Goal: Find specific page/section: Find specific page/section

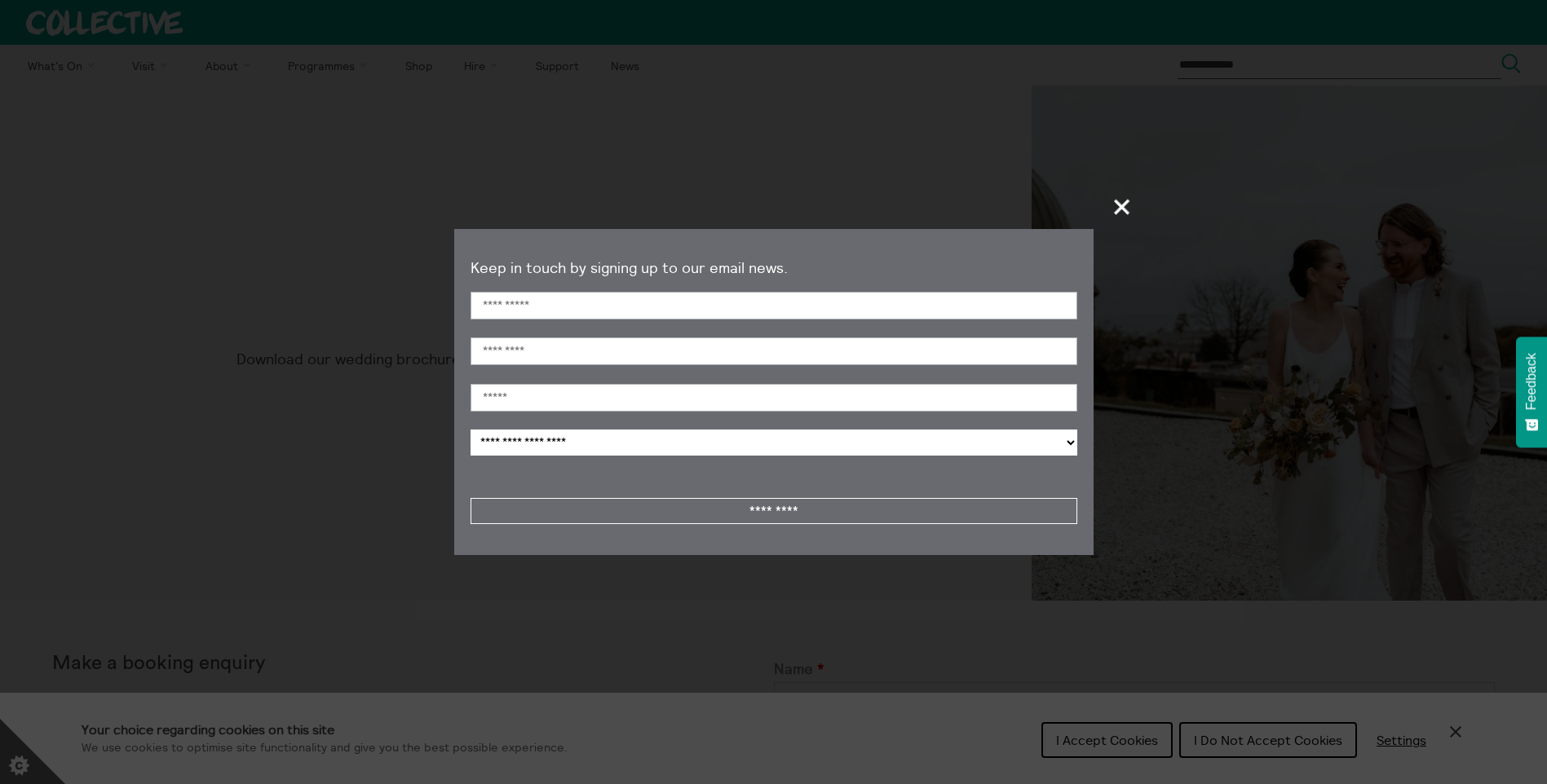
click at [1122, 205] on span "+" at bounding box center [1123, 206] width 48 height 48
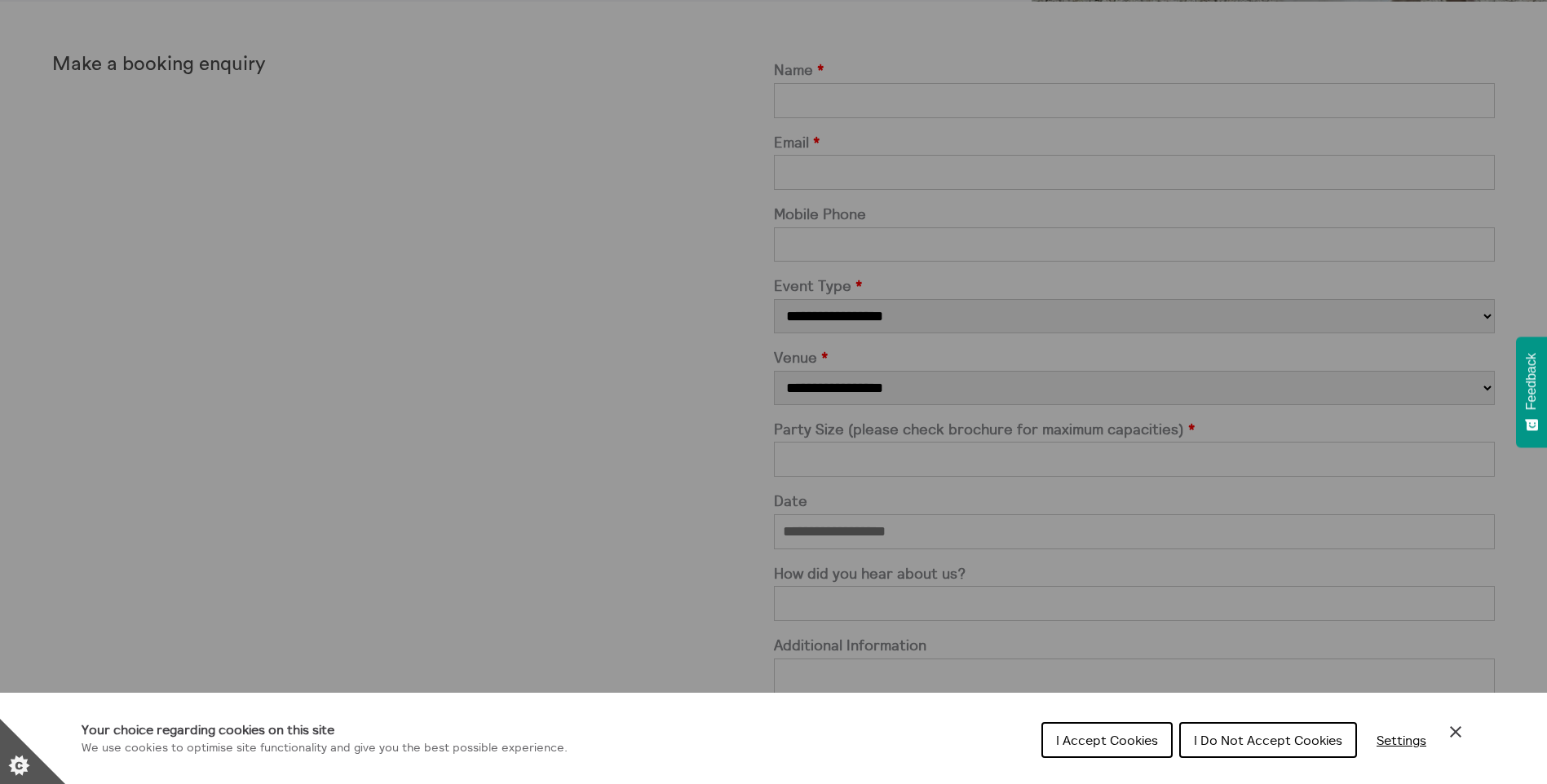
scroll to position [571, 0]
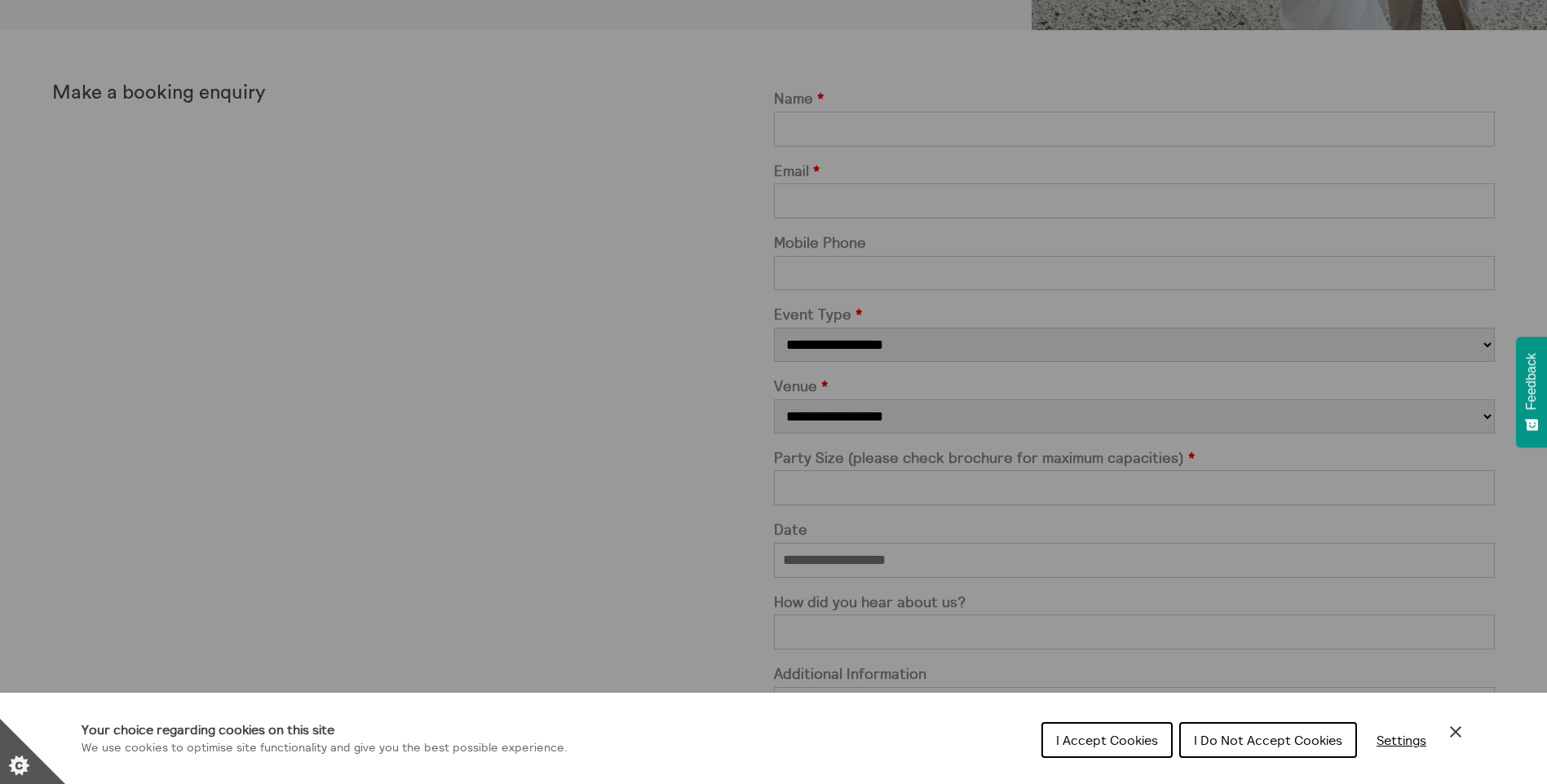
click at [558, 477] on div "Cookie preferences" at bounding box center [773, 392] width 1547 height 784
click at [1204, 739] on span "I Do Not Accept Cookies" at bounding box center [1268, 740] width 148 height 16
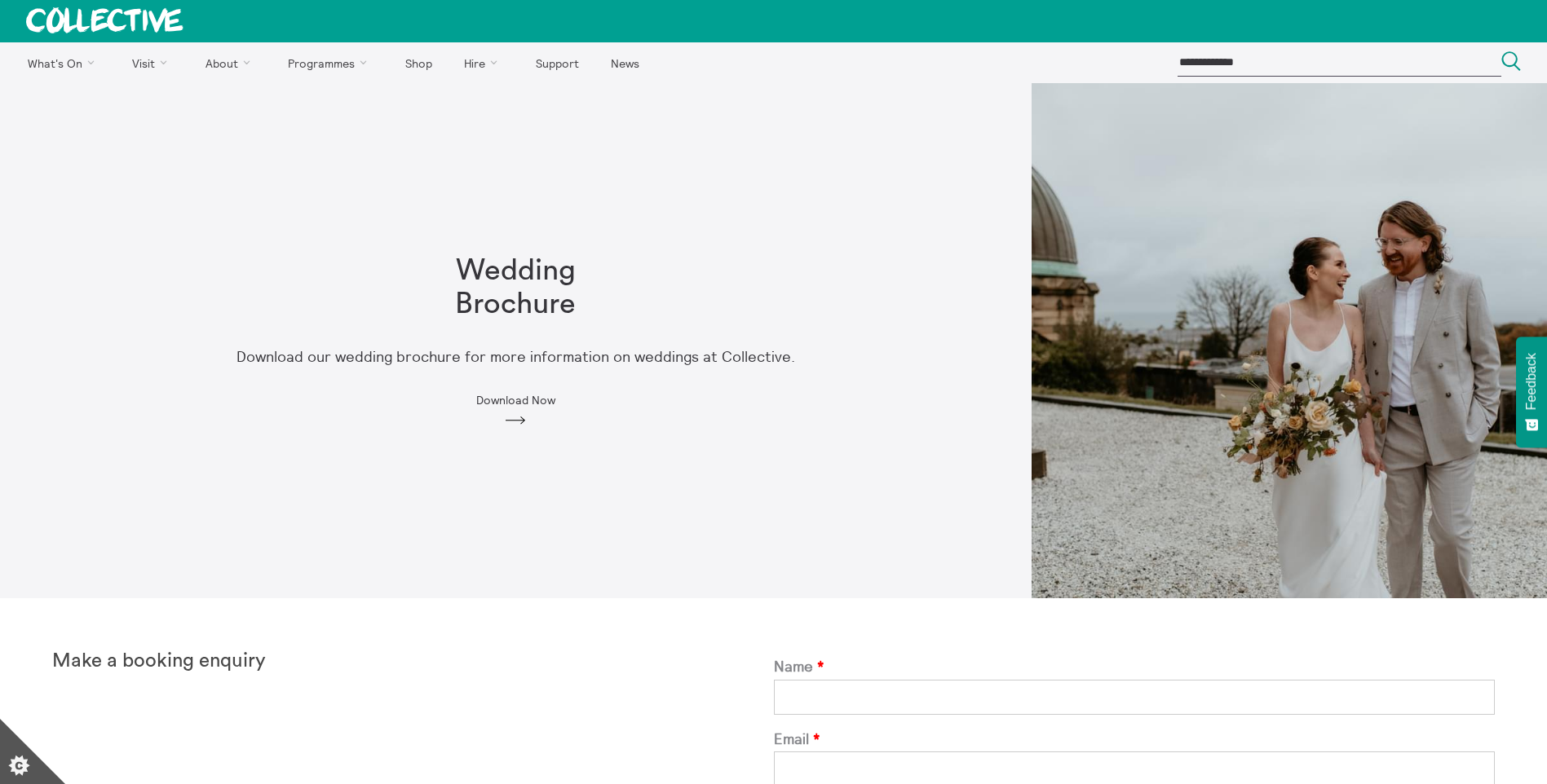
scroll to position [0, 0]
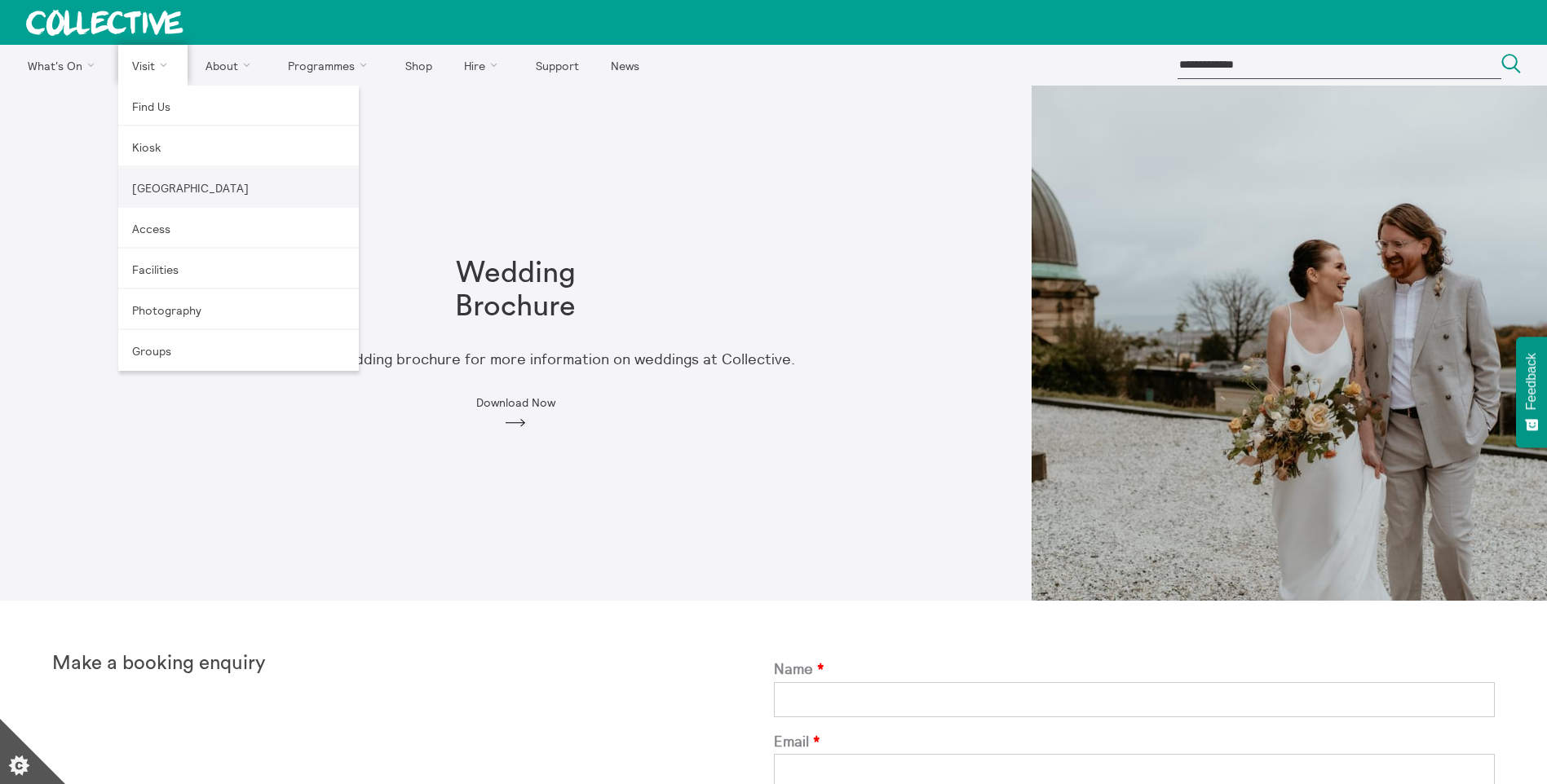
click at [168, 179] on link "[GEOGRAPHIC_DATA]" at bounding box center [239, 187] width 240 height 41
click at [168, 147] on link "Kiosk" at bounding box center [239, 147] width 240 height 41
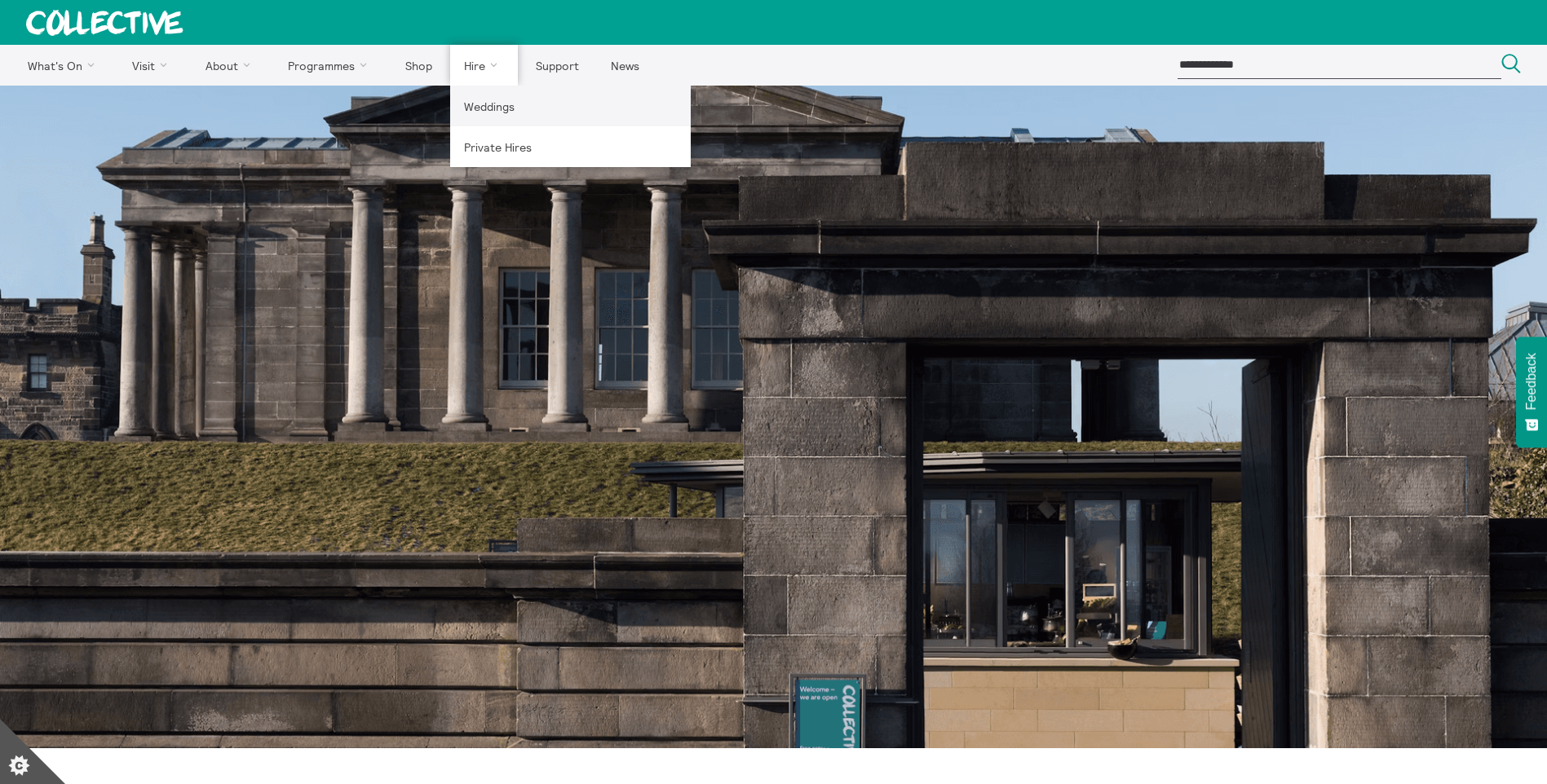
click at [490, 104] on link "Weddings" at bounding box center [570, 106] width 240 height 41
